Goal: Information Seeking & Learning: Find specific page/section

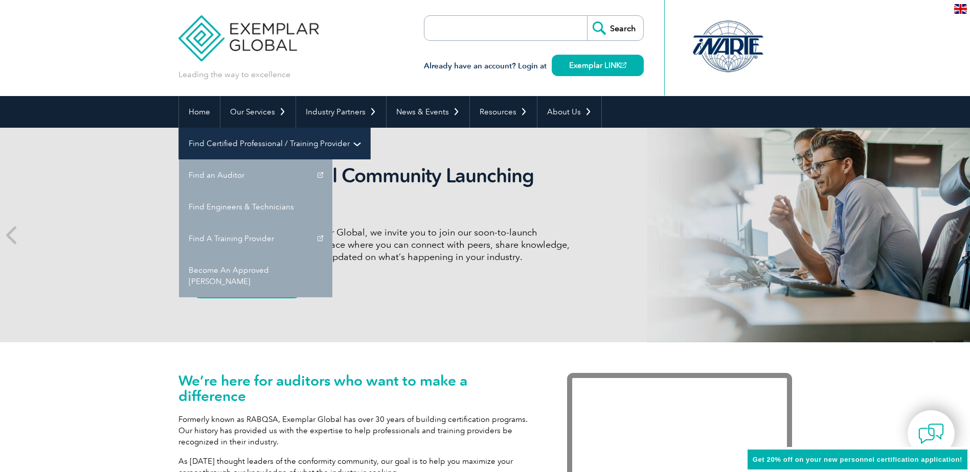
click at [370, 128] on link "Find Certified Professional / Training Provider" at bounding box center [274, 144] width 191 height 32
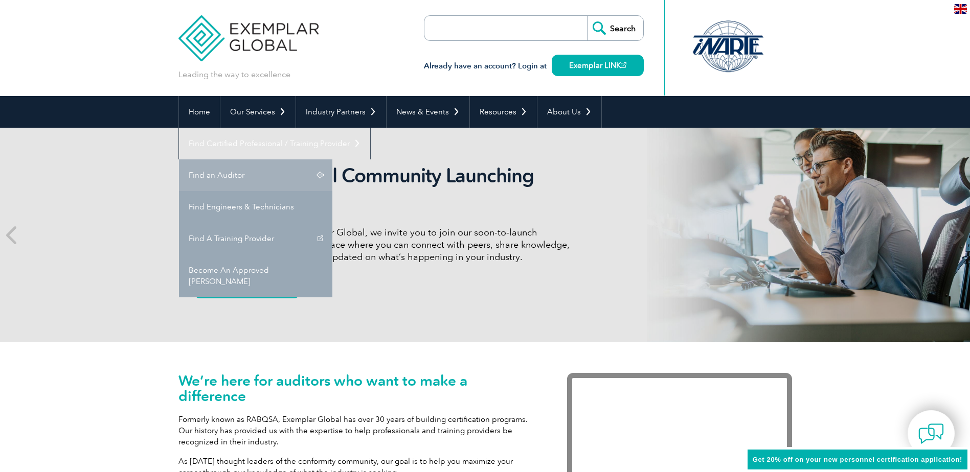
click at [332, 160] on link "Find an Auditor" at bounding box center [255, 176] width 153 height 32
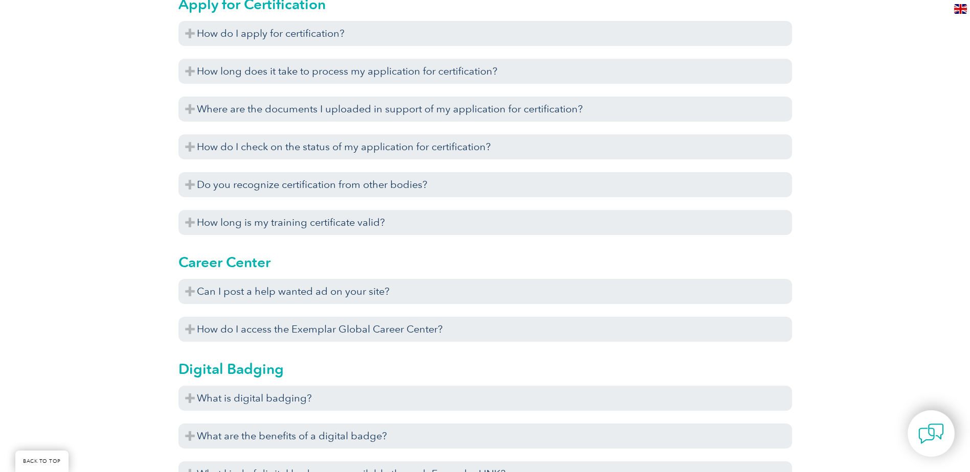
scroll to position [614, 0]
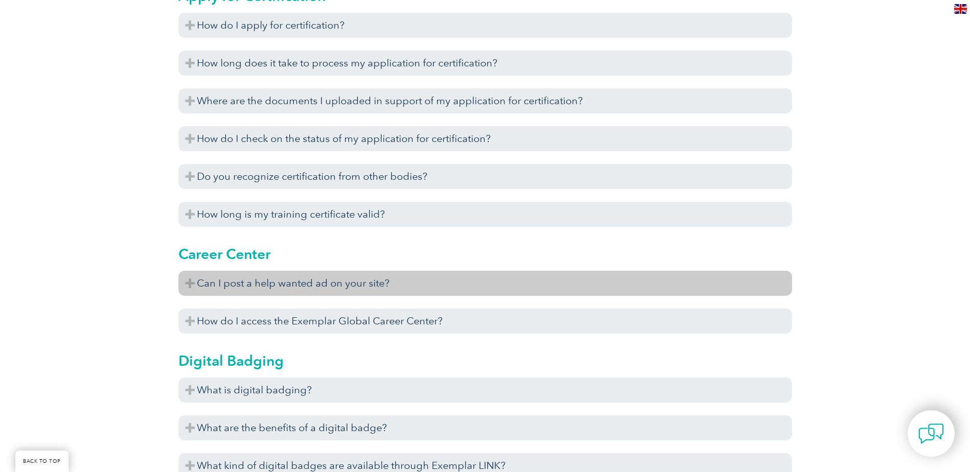
click at [364, 287] on h3 "Can I post a help wanted ad on your site?" at bounding box center [485, 283] width 614 height 25
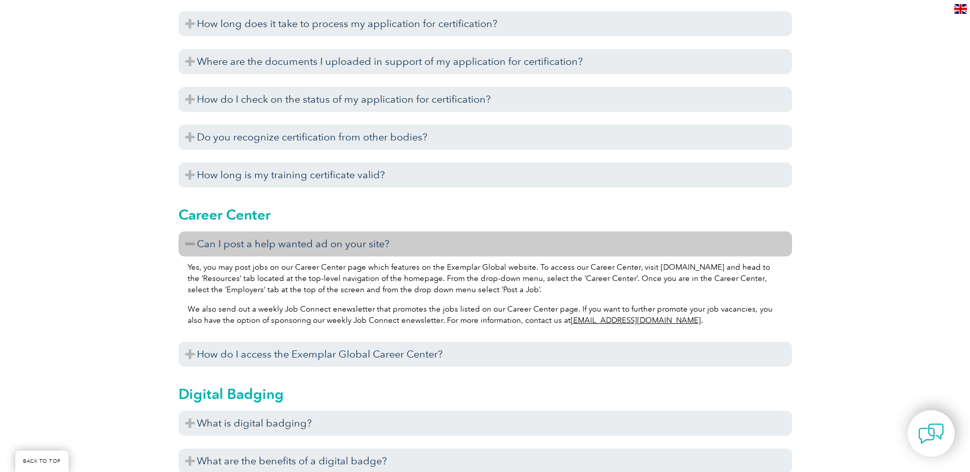
scroll to position [716, 0]
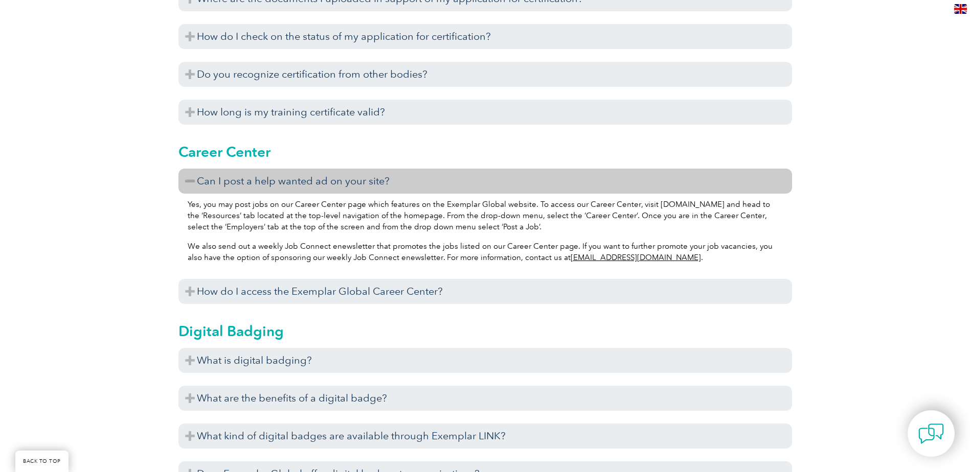
click at [225, 201] on p "Yes, you may post jobs on our Career Center page which features on the Exemplar…" at bounding box center [485, 216] width 595 height 34
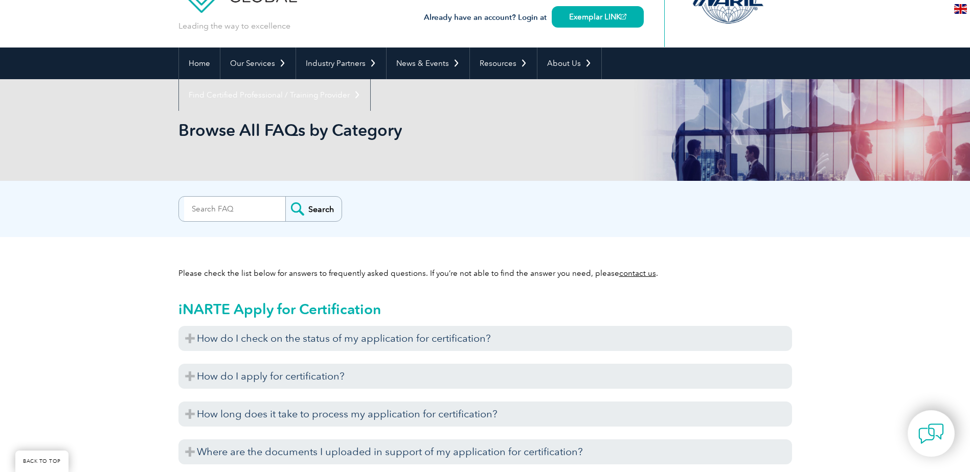
scroll to position [0, 0]
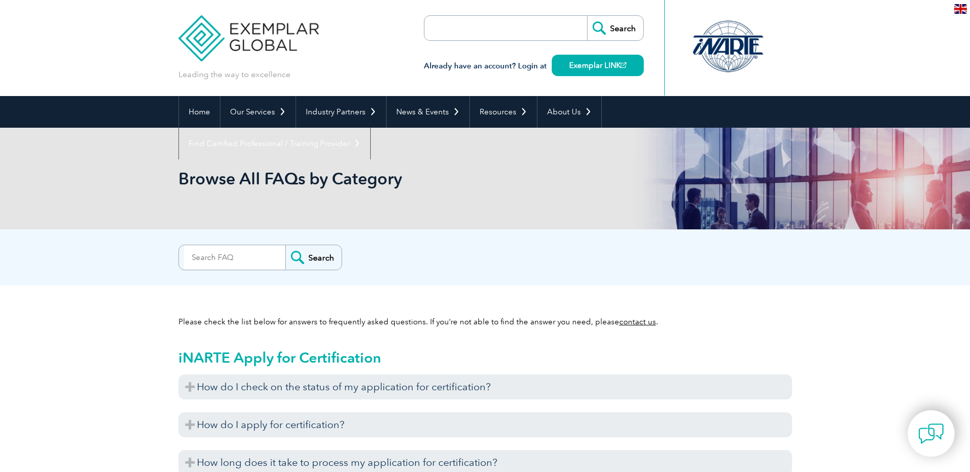
click at [273, 27] on img at bounding box center [248, 30] width 141 height 61
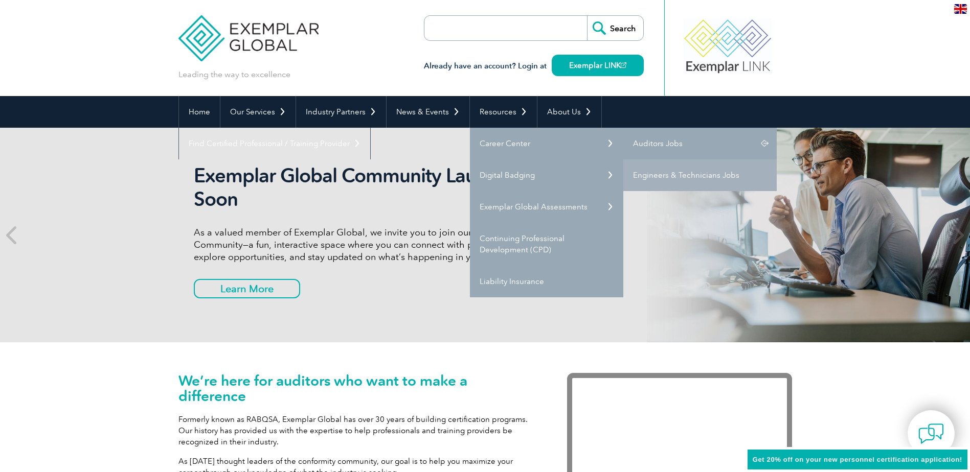
click at [669, 140] on link "Auditors Jobs" at bounding box center [699, 144] width 153 height 32
